Goal: Task Accomplishment & Management: Use online tool/utility

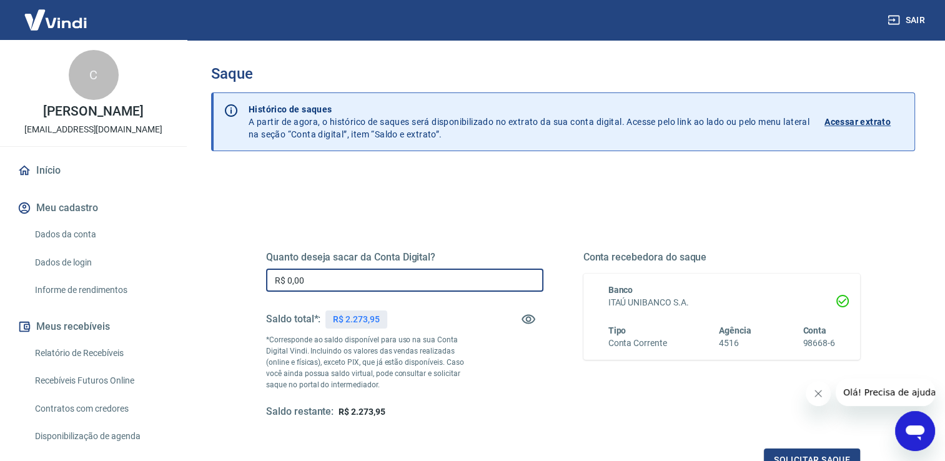
click at [320, 277] on input "R$ 0,00" at bounding box center [404, 280] width 277 height 23
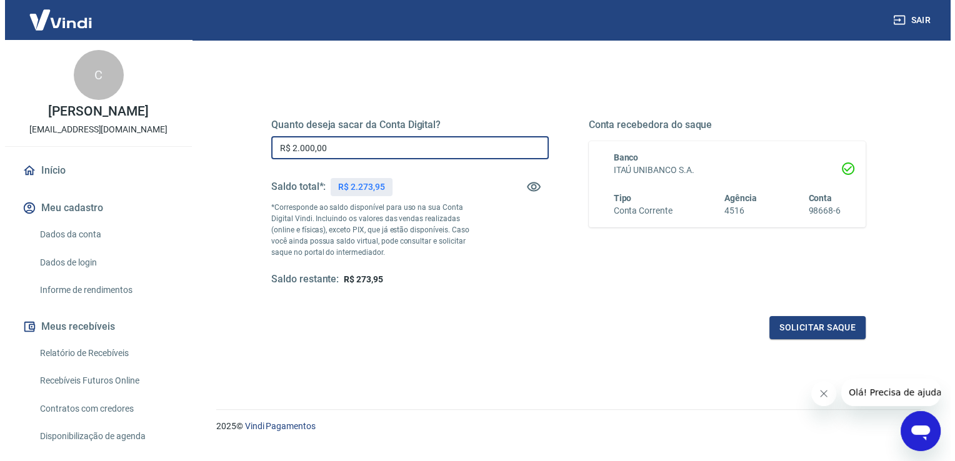
scroll to position [156, 0]
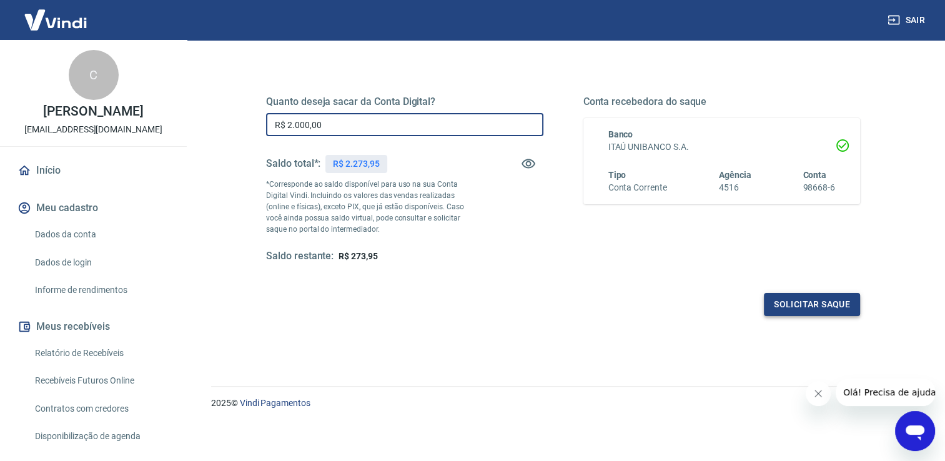
type input "R$ 2.000,00"
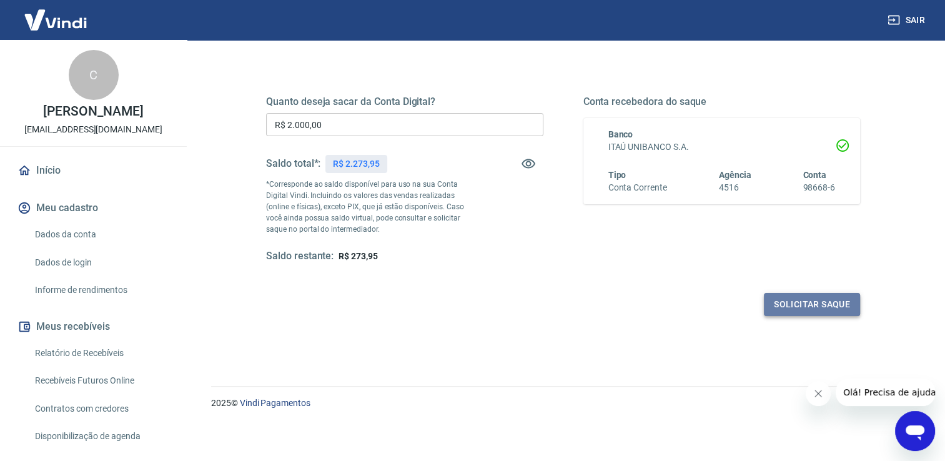
click at [795, 306] on button "Solicitar saque" at bounding box center [812, 304] width 96 height 23
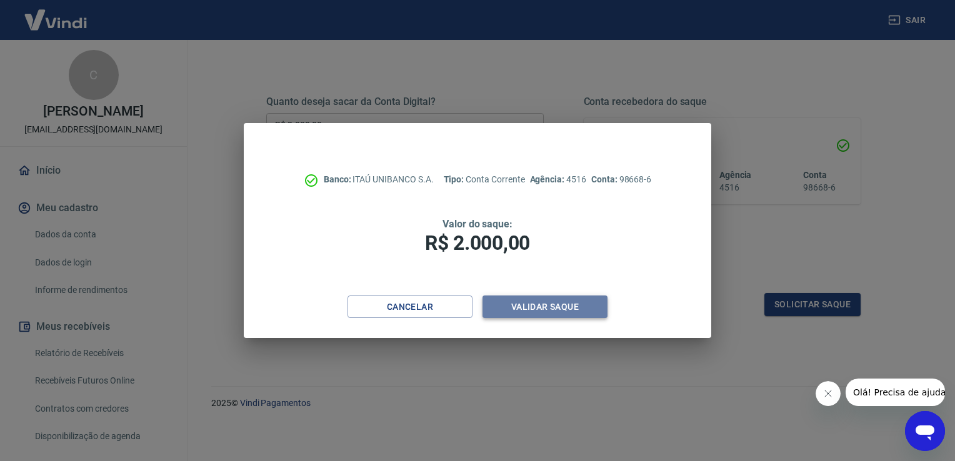
click at [540, 309] on button "Validar saque" at bounding box center [544, 307] width 125 height 23
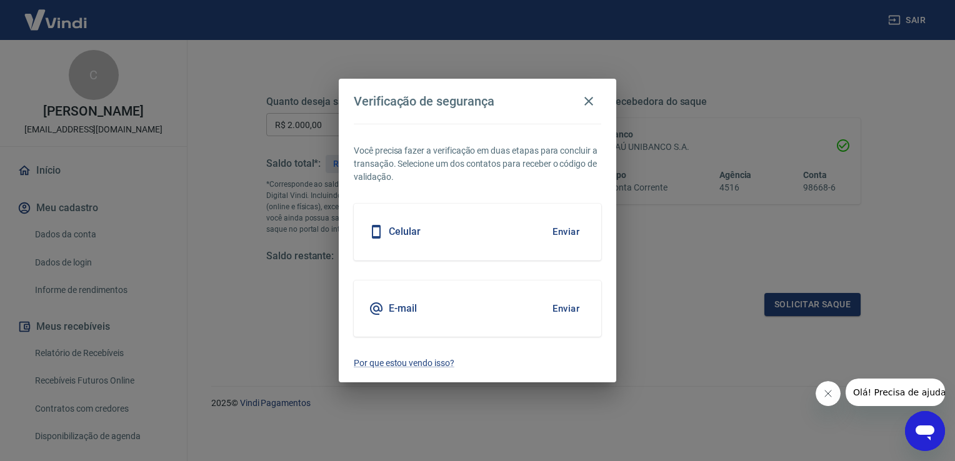
click at [573, 236] on button "Enviar" at bounding box center [566, 232] width 41 height 26
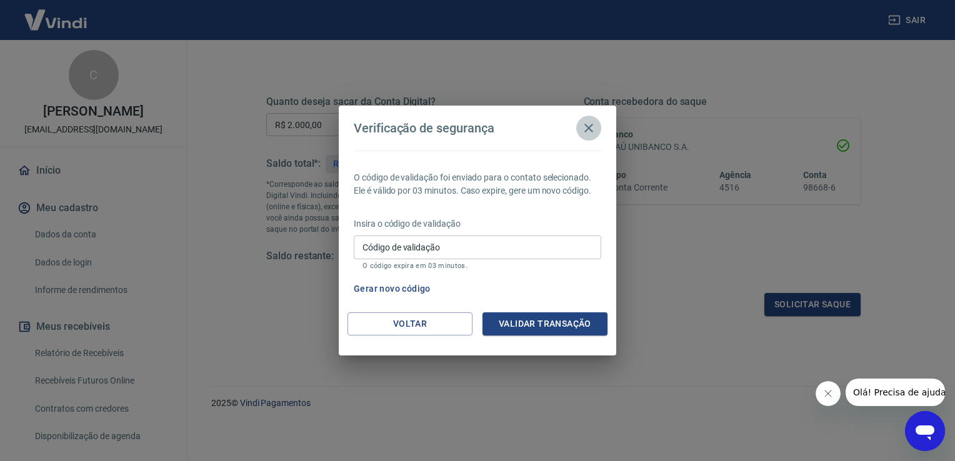
click at [592, 130] on icon "button" at bounding box center [588, 128] width 15 height 15
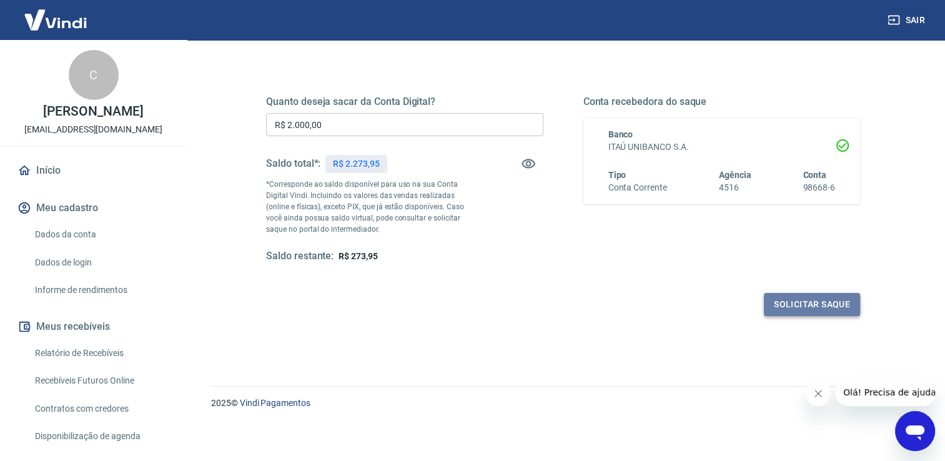
click at [807, 307] on button "Solicitar saque" at bounding box center [812, 304] width 96 height 23
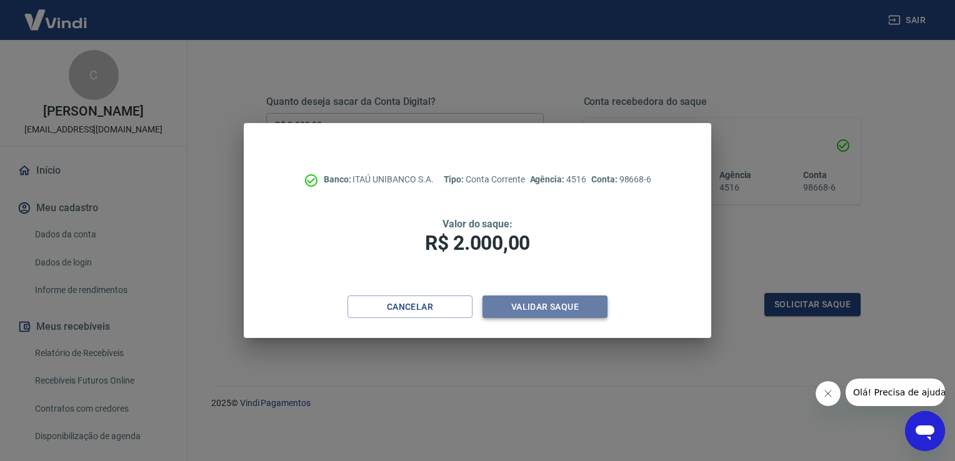
click at [522, 312] on button "Validar saque" at bounding box center [544, 307] width 125 height 23
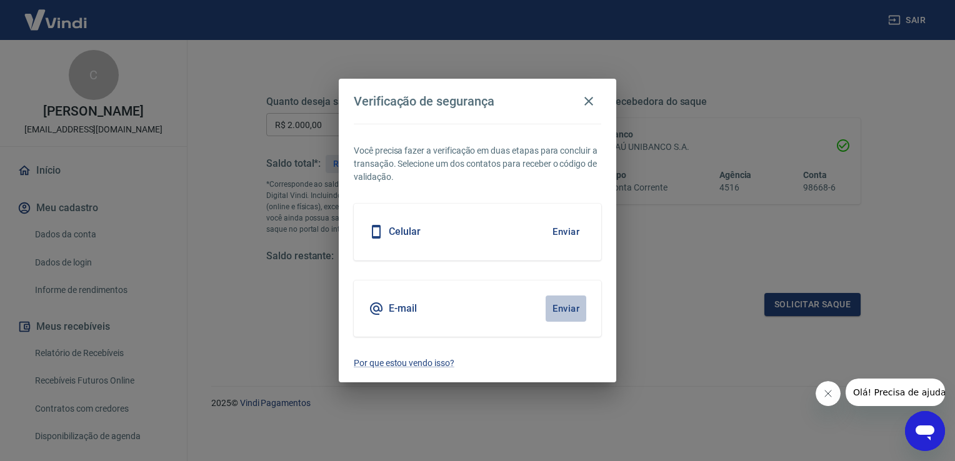
click at [570, 307] on button "Enviar" at bounding box center [566, 309] width 41 height 26
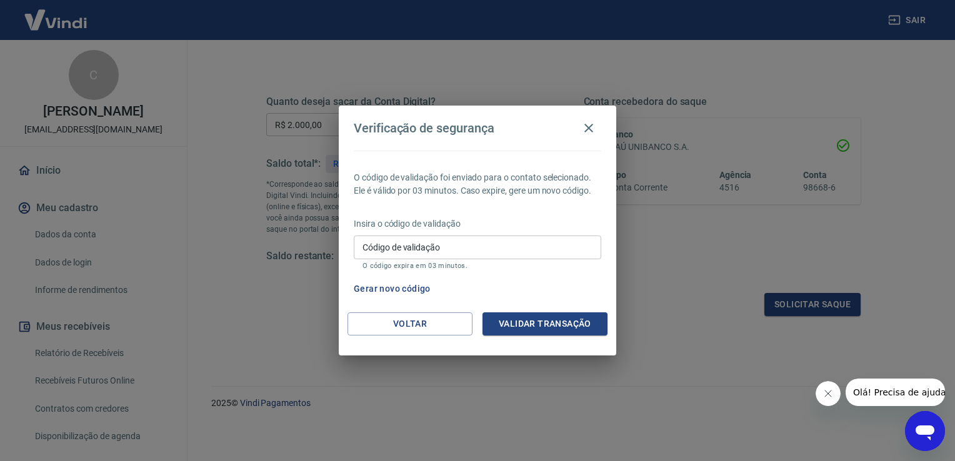
click at [478, 253] on input "Código de validação" at bounding box center [477, 247] width 247 height 23
paste input "683607"
type input "683607"
click at [500, 327] on button "Validar transação" at bounding box center [544, 323] width 125 height 23
